Goal: Information Seeking & Learning: Find contact information

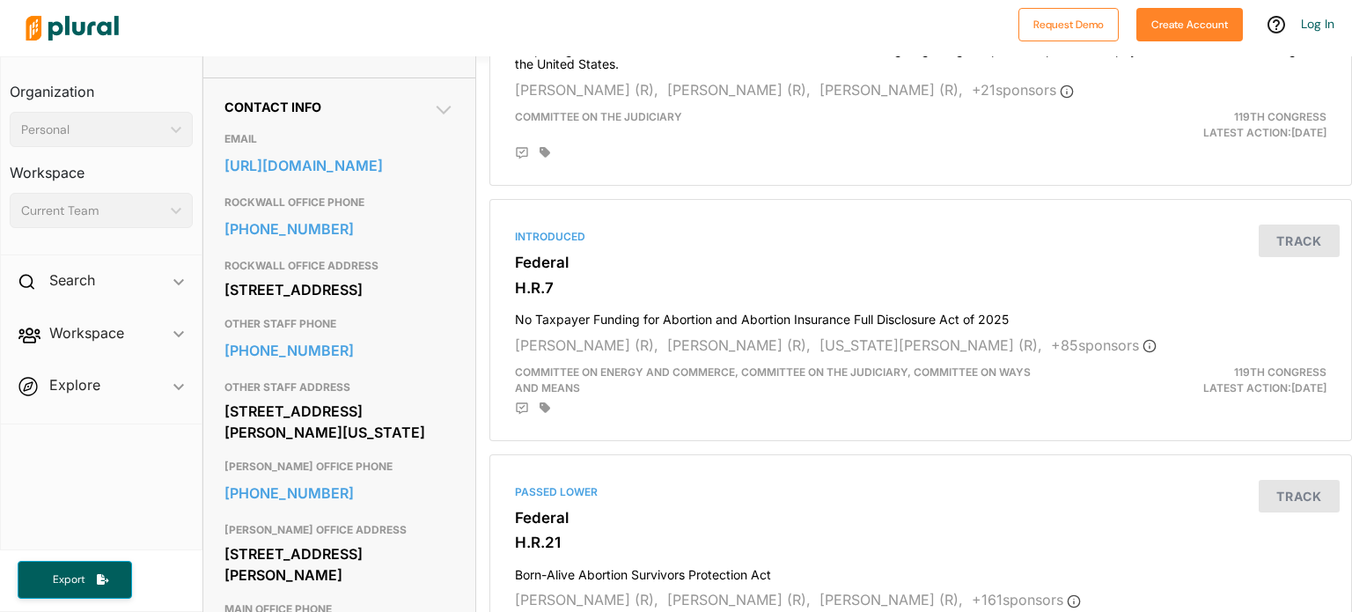
scroll to position [563, 0]
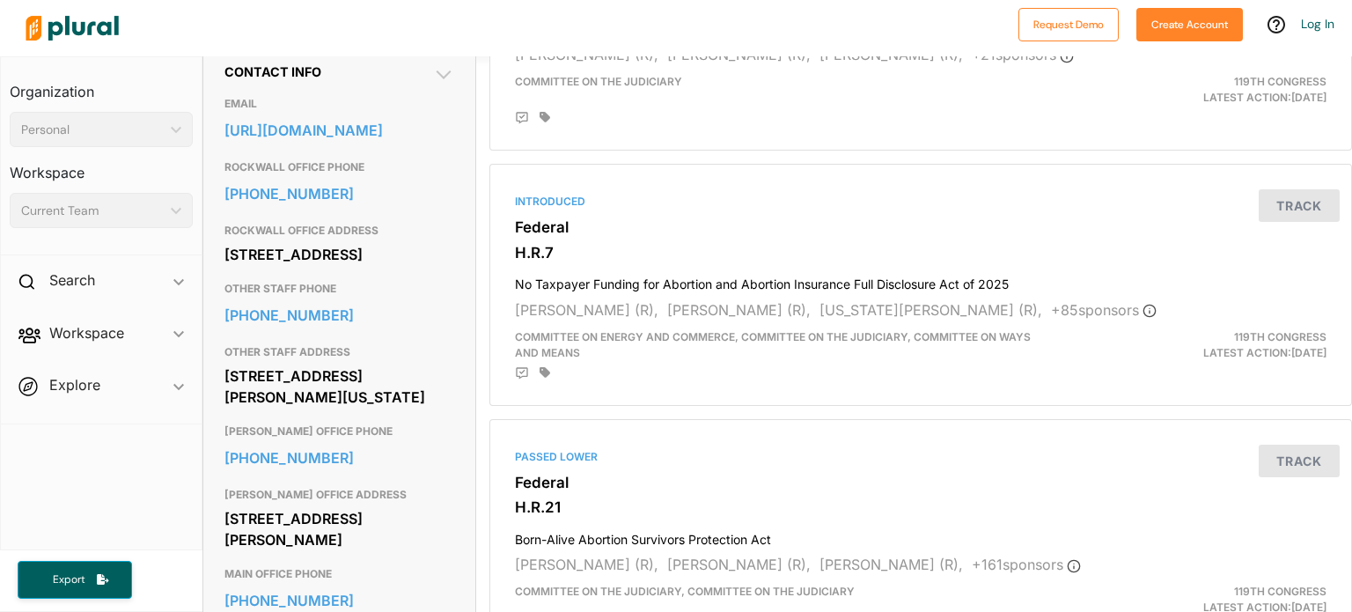
drag, startPoint x: 458, startPoint y: 125, endPoint x: 208, endPoint y: 129, distance: 250.1
click at [208, 129] on div "Contact Info EMAIL [URL][DOMAIN_NAME] ROCKWALL OFFICE PHONE [PHONE_NUMBER] ROCK…" at bounding box center [339, 471] width 273 height 859
copy link "[URL][DOMAIN_NAME]"
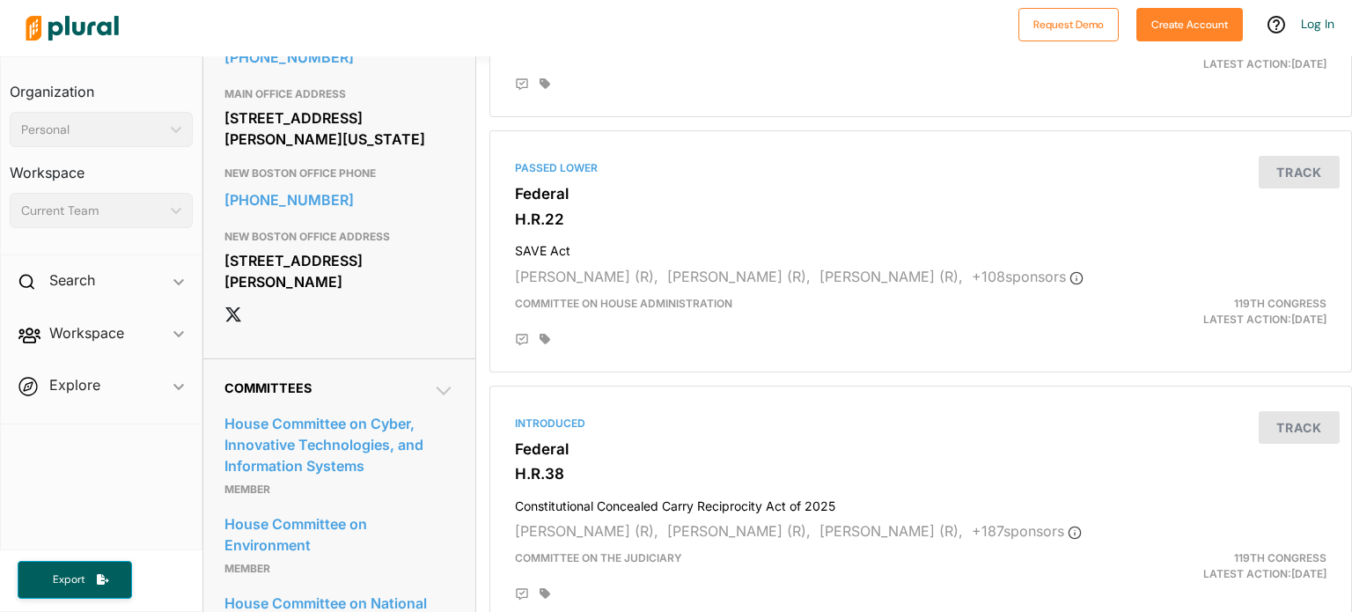
scroll to position [1108, 0]
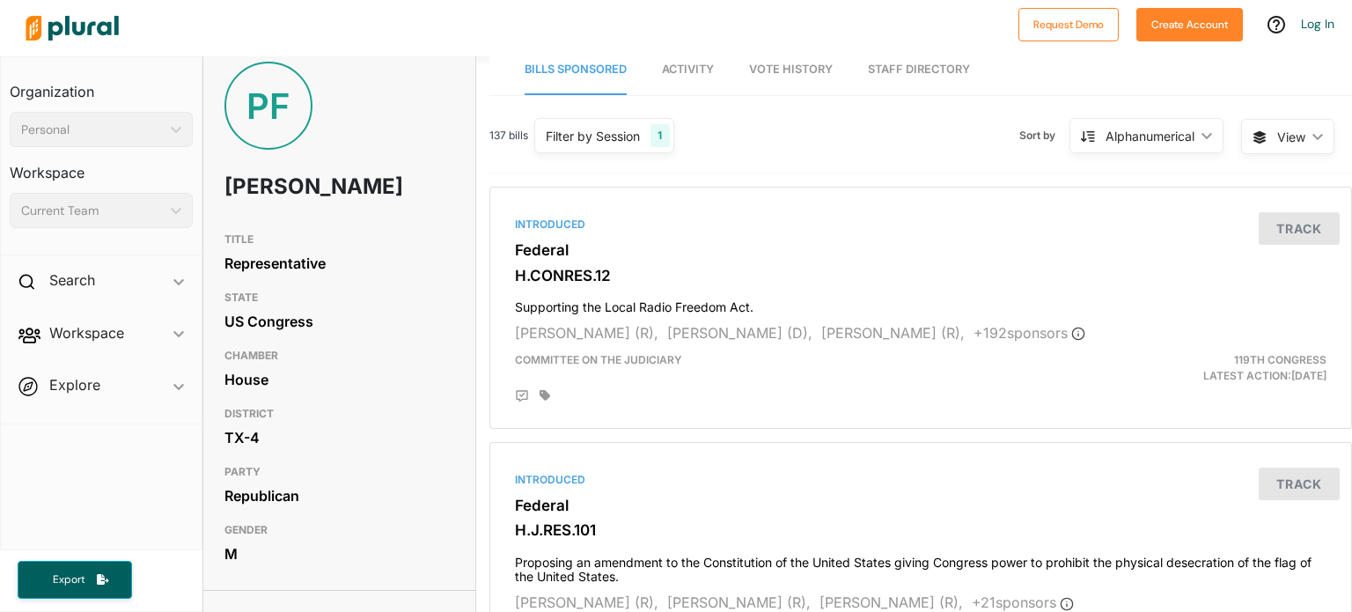
scroll to position [4, 0]
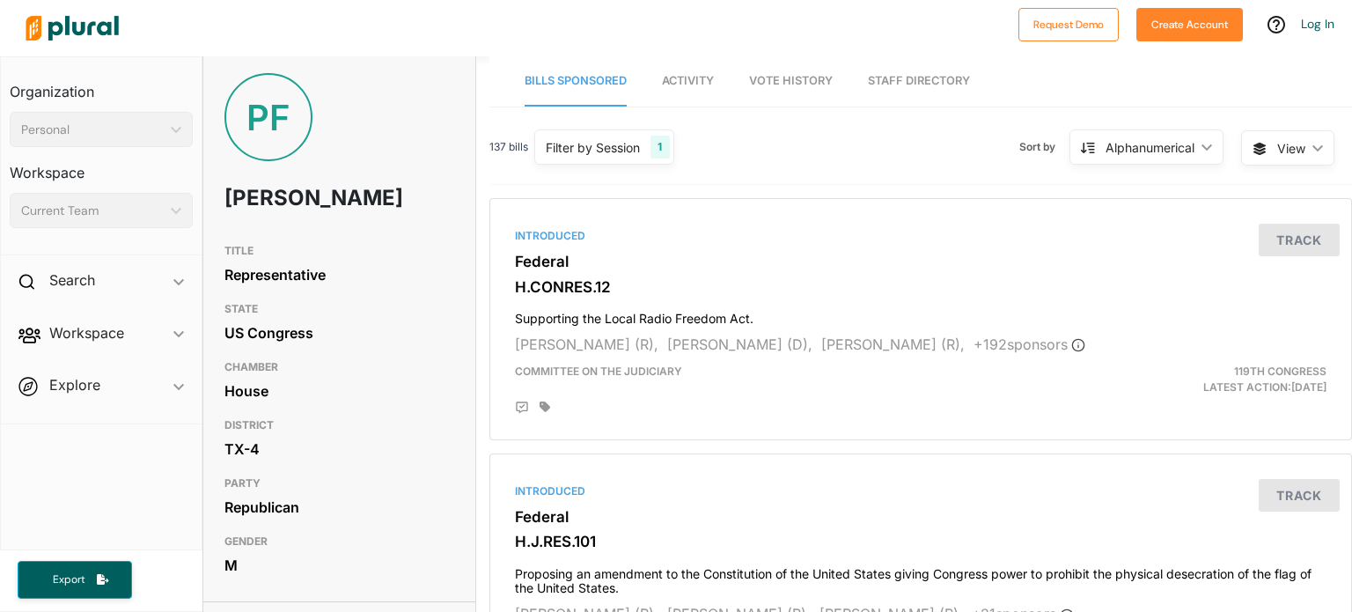
click at [71, 330] on span "Workspace ic_keyboard_arrow_down Members Bills Tags Saved Searches Activity" at bounding box center [101, 337] width 201 height 48
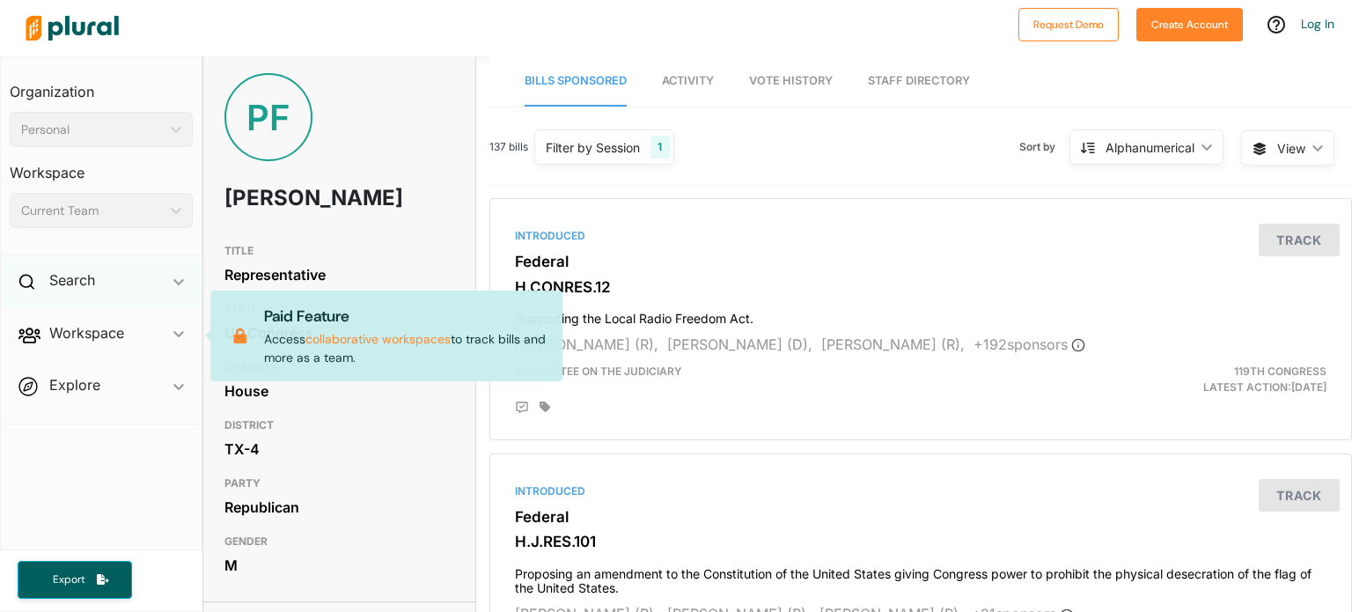
click at [83, 267] on div "Search ic_keyboard_arrow_down" at bounding box center [101, 284] width 201 height 48
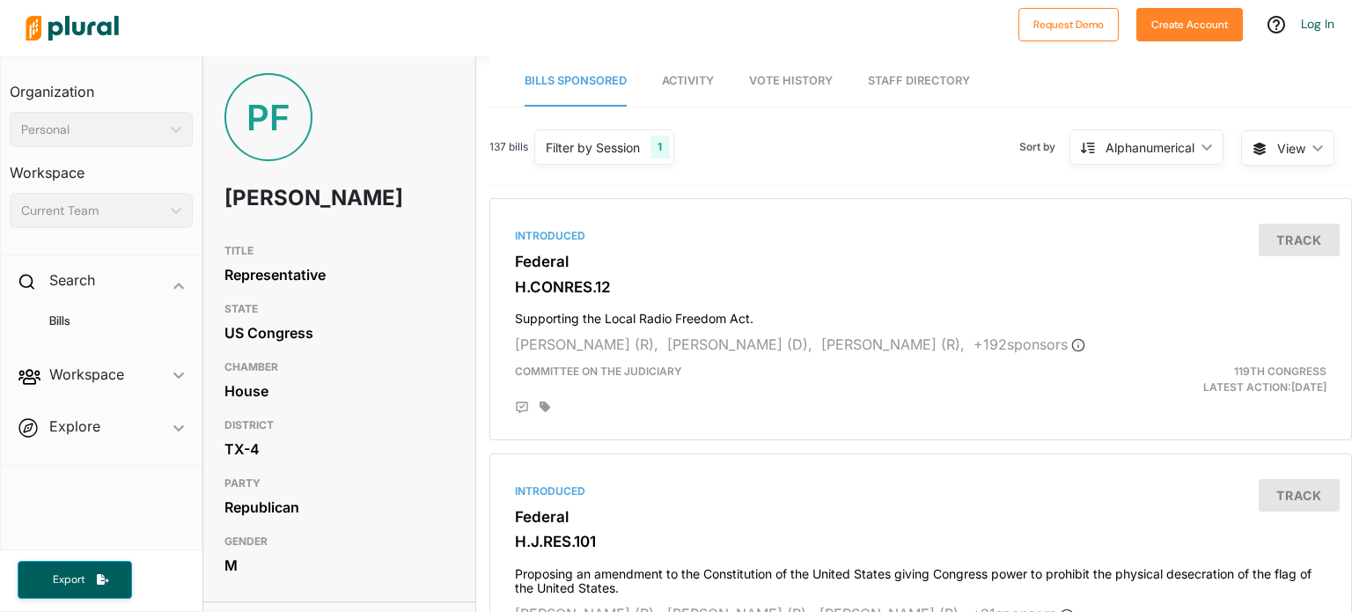
click at [249, 126] on div "PF" at bounding box center [269, 117] width 88 height 88
click at [32, 84] on h3 "Organization" at bounding box center [101, 85] width 183 height 39
